Goal: Navigation & Orientation: Find specific page/section

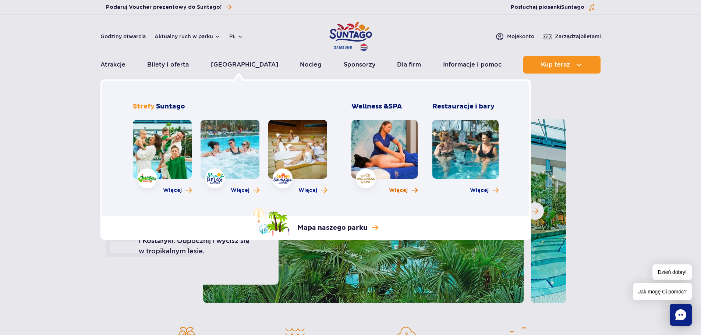
click at [403, 190] on span "Więcej" at bounding box center [398, 190] width 19 height 7
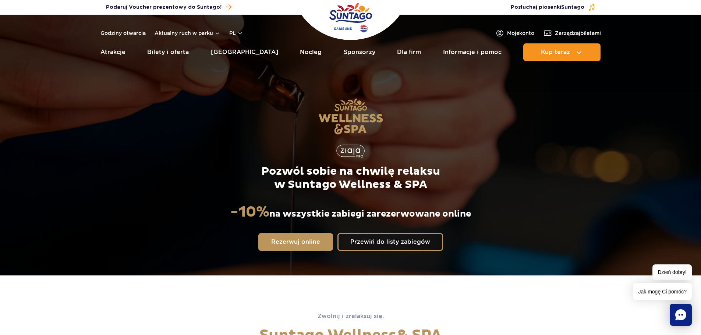
click at [344, 19] on img "Park of Poland" at bounding box center [350, 18] width 43 height 34
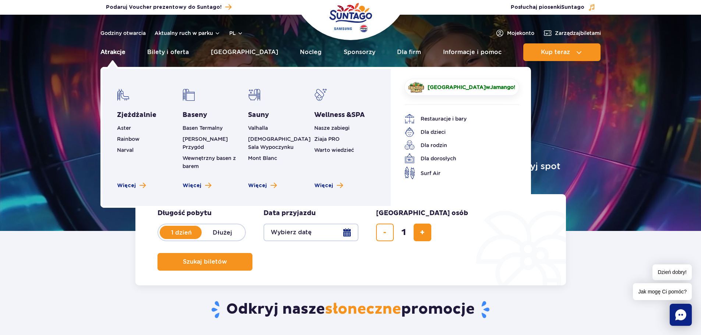
click at [115, 52] on link "Atrakcje" at bounding box center [112, 52] width 25 height 18
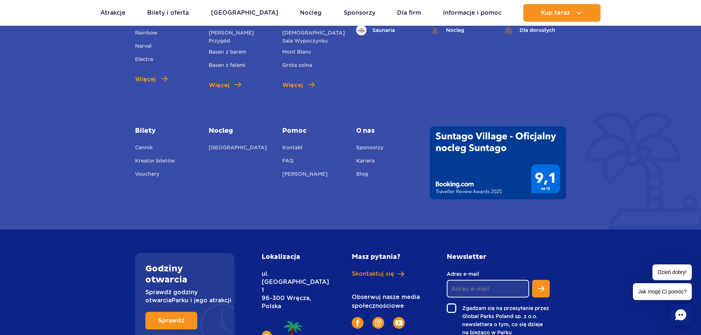
scroll to position [1192, 0]
